Goal: Book appointment/travel/reservation

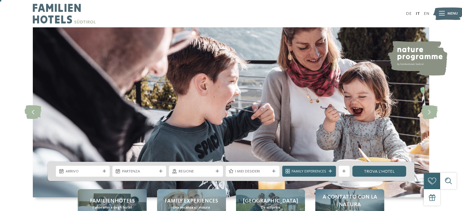
scroll to position [30, 0]
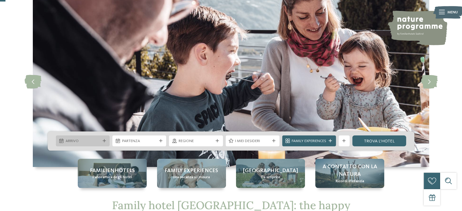
click at [87, 142] on span "Arrivo" at bounding box center [83, 141] width 35 height 5
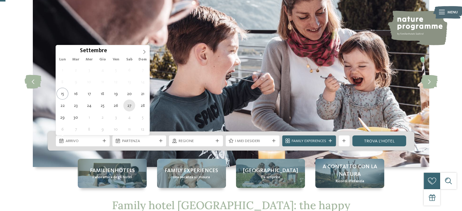
type div "[DATE]"
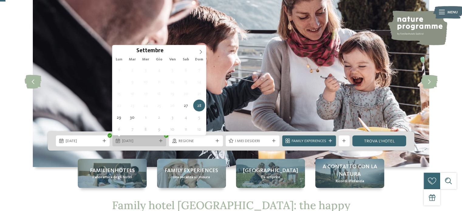
click at [130, 143] on span "[DATE]" at bounding box center [139, 141] width 35 height 5
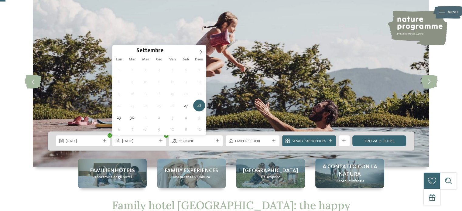
type div "[DATE]"
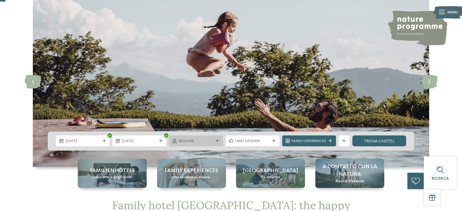
click at [209, 140] on span "Regione" at bounding box center [196, 141] width 35 height 5
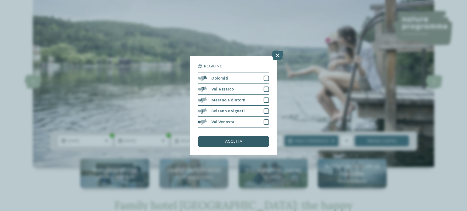
click at [219, 138] on div "accetta" at bounding box center [233, 141] width 71 height 11
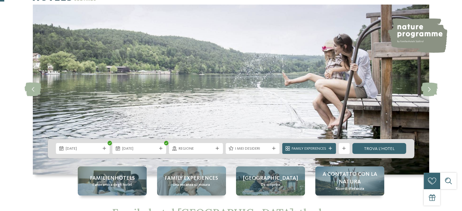
scroll to position [0, 0]
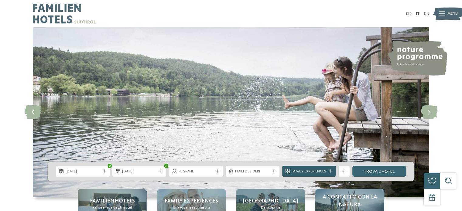
click at [316, 169] on div "Family Experiences" at bounding box center [309, 172] width 37 height 6
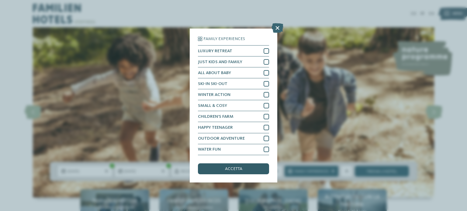
click at [242, 170] on div "accetta" at bounding box center [233, 169] width 71 height 11
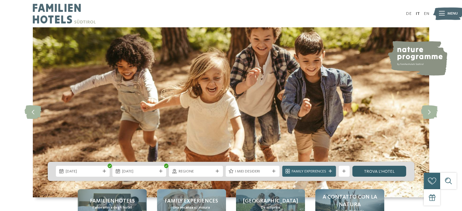
click at [379, 172] on link "trova l’hotel" at bounding box center [380, 171] width 54 height 11
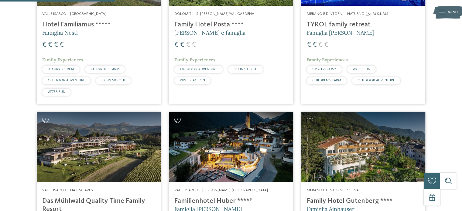
scroll to position [237, 0]
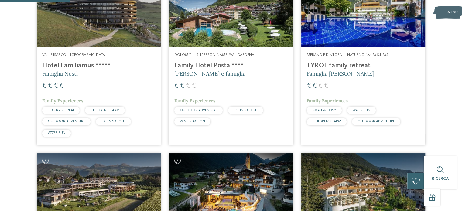
click at [215, 66] on h4 "Family Hotel Posta ****" at bounding box center [230, 66] width 113 height 8
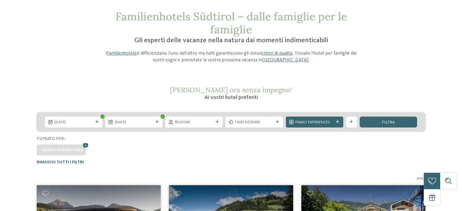
scroll to position [0, 0]
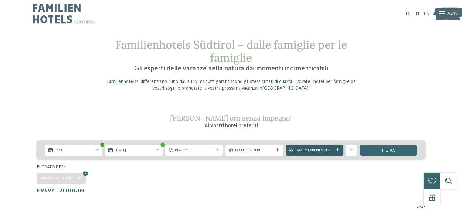
click at [321, 150] on span "Family Experiences" at bounding box center [314, 150] width 38 height 5
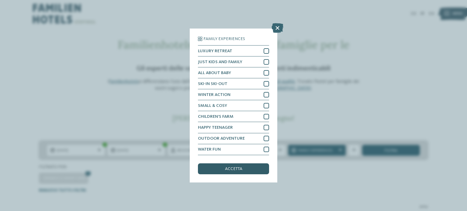
click at [250, 171] on div "accetta" at bounding box center [233, 169] width 71 height 11
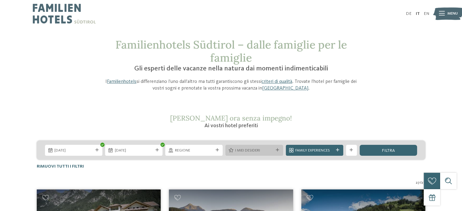
click at [256, 149] on span "I miei desideri" at bounding box center [254, 150] width 38 height 5
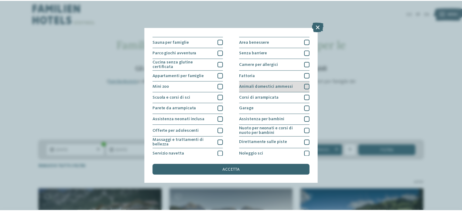
scroll to position [61, 0]
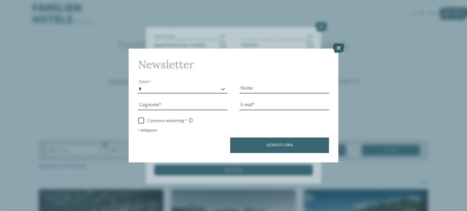
click at [340, 51] on icon at bounding box center [339, 48] width 12 height 10
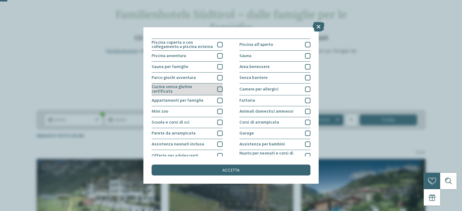
scroll to position [0, 0]
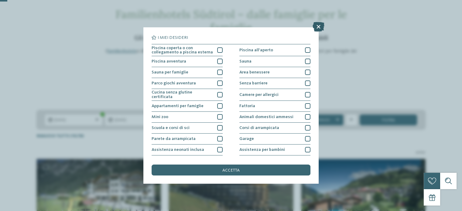
click at [321, 25] on icon at bounding box center [319, 27] width 12 height 10
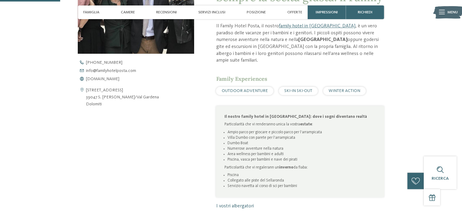
scroll to position [243, 0]
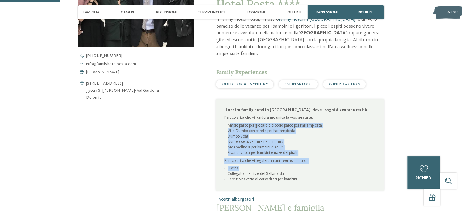
drag, startPoint x: 231, startPoint y: 118, endPoint x: 287, endPoint y: 164, distance: 72.5
click at [287, 164] on div "Il nostro family hotel in Val Gardena: dove i sogni diventano realtà Particolar…" at bounding box center [301, 145] width 152 height 75
click at [217, 145] on div "Il nostro family hotel in Val Gardena: dove i sogni diventano realtà Particolar…" at bounding box center [300, 144] width 168 height 91
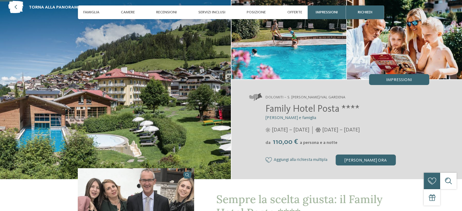
scroll to position [61, 0]
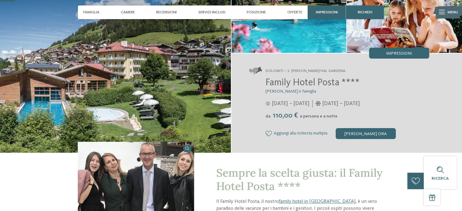
drag, startPoint x: 308, startPoint y: 115, endPoint x: 356, endPoint y: 115, distance: 48.3
click at [353, 115] on div "da 110,00 € a persona e a notte" at bounding box center [348, 116] width 164 height 9
click at [367, 115] on div "da 110,00 € a persona e a notte" at bounding box center [348, 116] width 164 height 9
